Goal: Transaction & Acquisition: Book appointment/travel/reservation

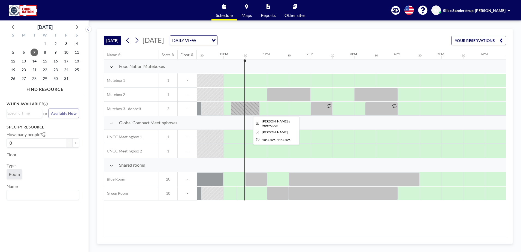
scroll to position [0, 502]
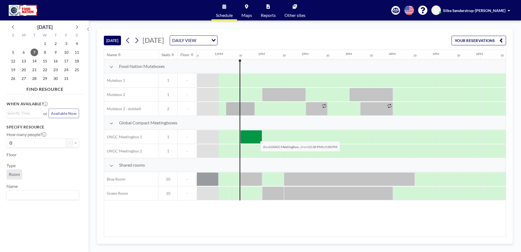
click at [256, 137] on div at bounding box center [251, 137] width 22 height 14
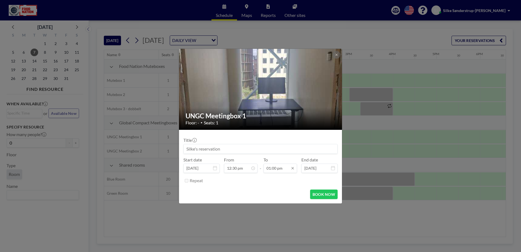
scroll to position [252, 0]
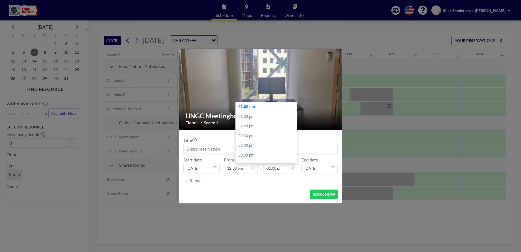
click at [270, 167] on input "01:00 pm" at bounding box center [281, 168] width 34 height 9
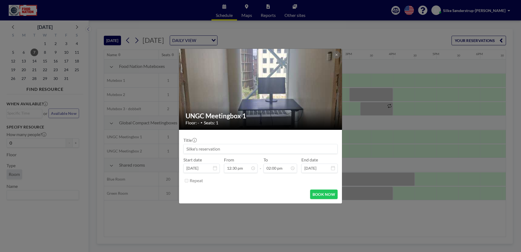
type input "02:00 pm"
click at [271, 180] on div "Repeat" at bounding box center [264, 180] width 148 height 9
click at [321, 195] on button "BOOK NOW" at bounding box center [324, 194] width 28 height 10
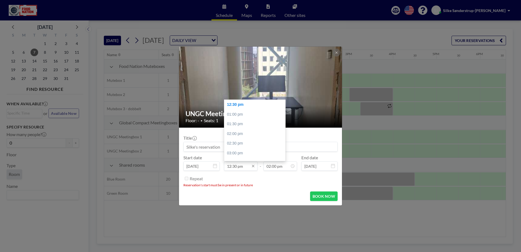
click at [233, 167] on input "12:30 pm" at bounding box center [241, 165] width 34 height 9
click at [235, 167] on input "12:30 pm" at bounding box center [241, 165] width 34 height 9
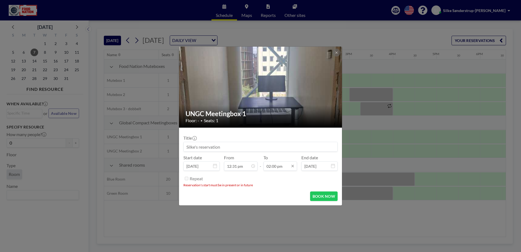
scroll to position [272, 0]
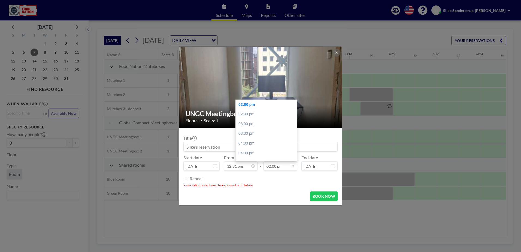
type input "12:31 pm"
click at [268, 165] on input "02:00 pm" at bounding box center [281, 165] width 34 height 9
click at [245, 104] on div "02:00 pm" at bounding box center [268, 105] width 64 height 10
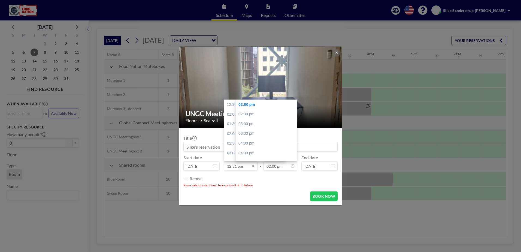
click at [230, 166] on input "12:31 pm" at bounding box center [241, 165] width 34 height 9
click at [320, 198] on button "BOOK NOW" at bounding box center [324, 196] width 28 height 10
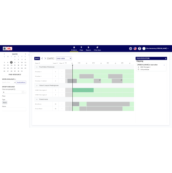
scroll to position [0, 523]
